Goal: Task Accomplishment & Management: Complete application form

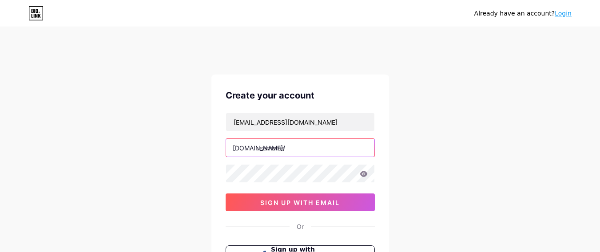
paste input "triathlonpartners"
type input "triathlonpartners"
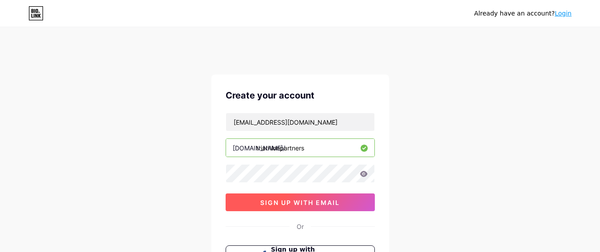
click at [284, 203] on span "sign up with email" at bounding box center [300, 203] width 80 height 8
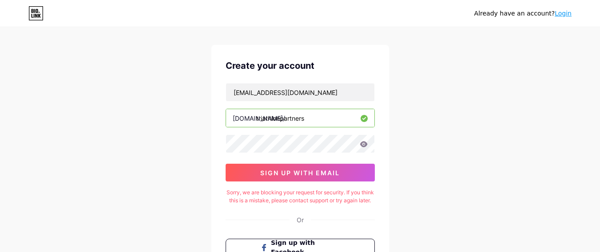
scroll to position [136, 0]
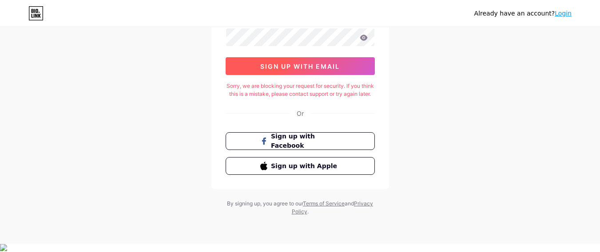
click at [316, 65] on span "sign up with email" at bounding box center [300, 67] width 80 height 8
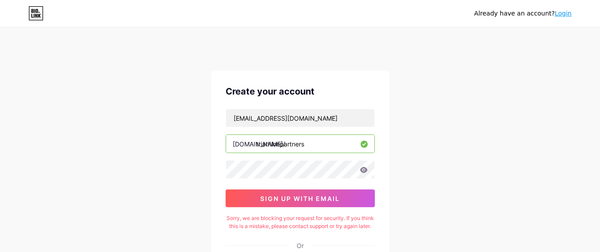
scroll to position [0, 0]
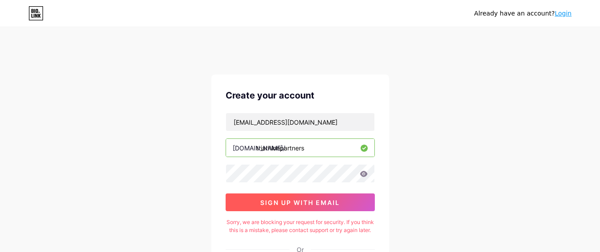
click at [307, 206] on span "sign up with email" at bounding box center [300, 203] width 80 height 8
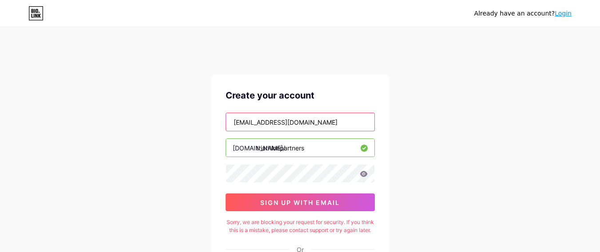
click at [259, 130] on input "[EMAIL_ADDRESS][DOMAIN_NAME]" at bounding box center [300, 122] width 148 height 18
click at [257, 123] on input "[EMAIL_ADDRESS][DOMAIN_NAME]" at bounding box center [300, 122] width 148 height 18
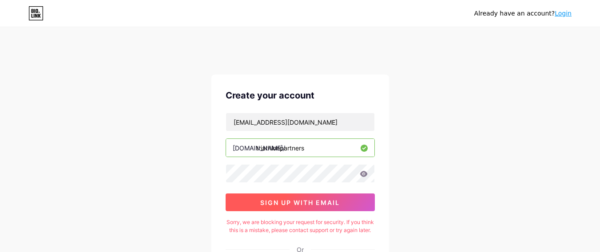
click at [321, 195] on button "sign up with email" at bounding box center [300, 203] width 149 height 18
